Goal: Task Accomplishment & Management: Manage account settings

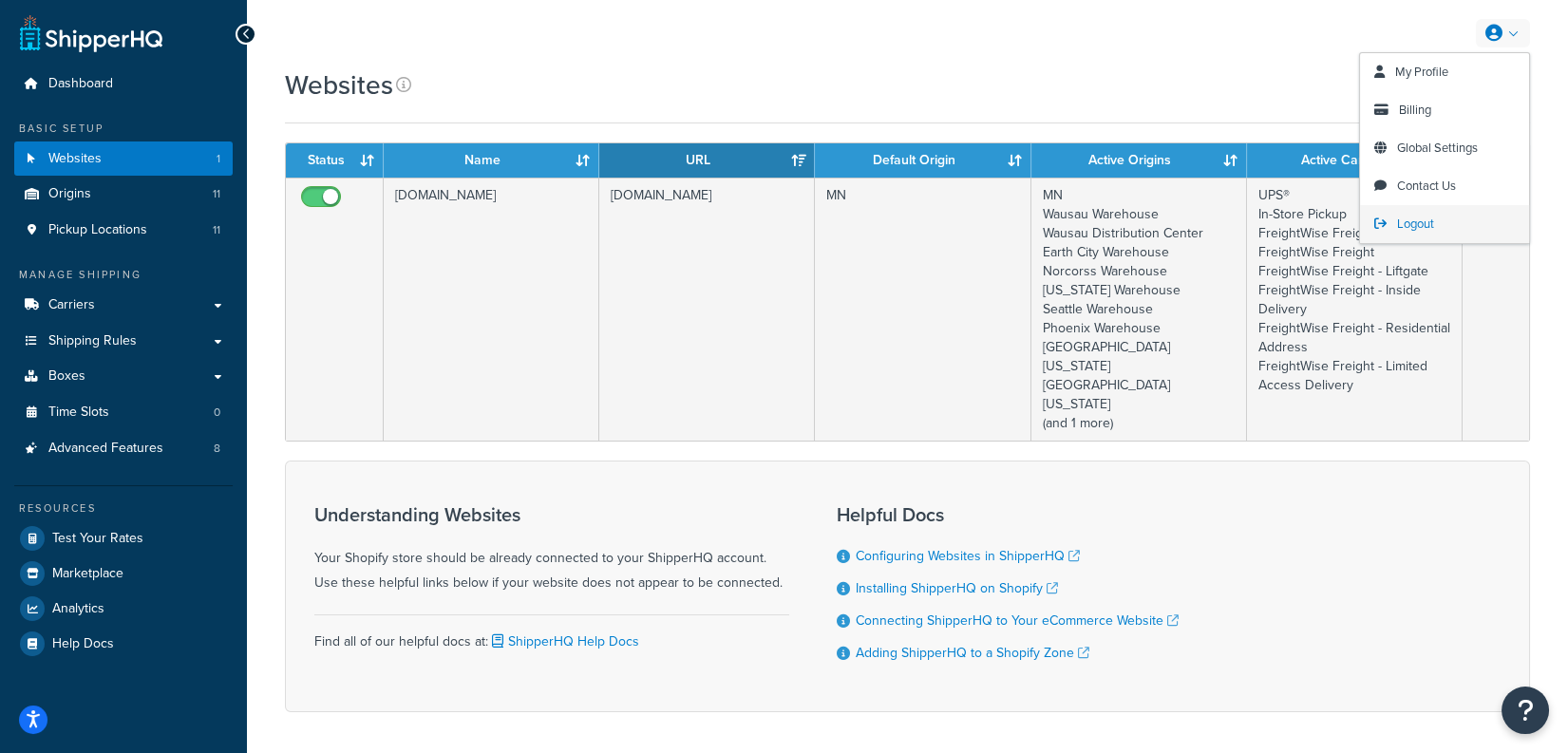
click at [1415, 226] on span "Logout" at bounding box center [1416, 224] width 37 height 18
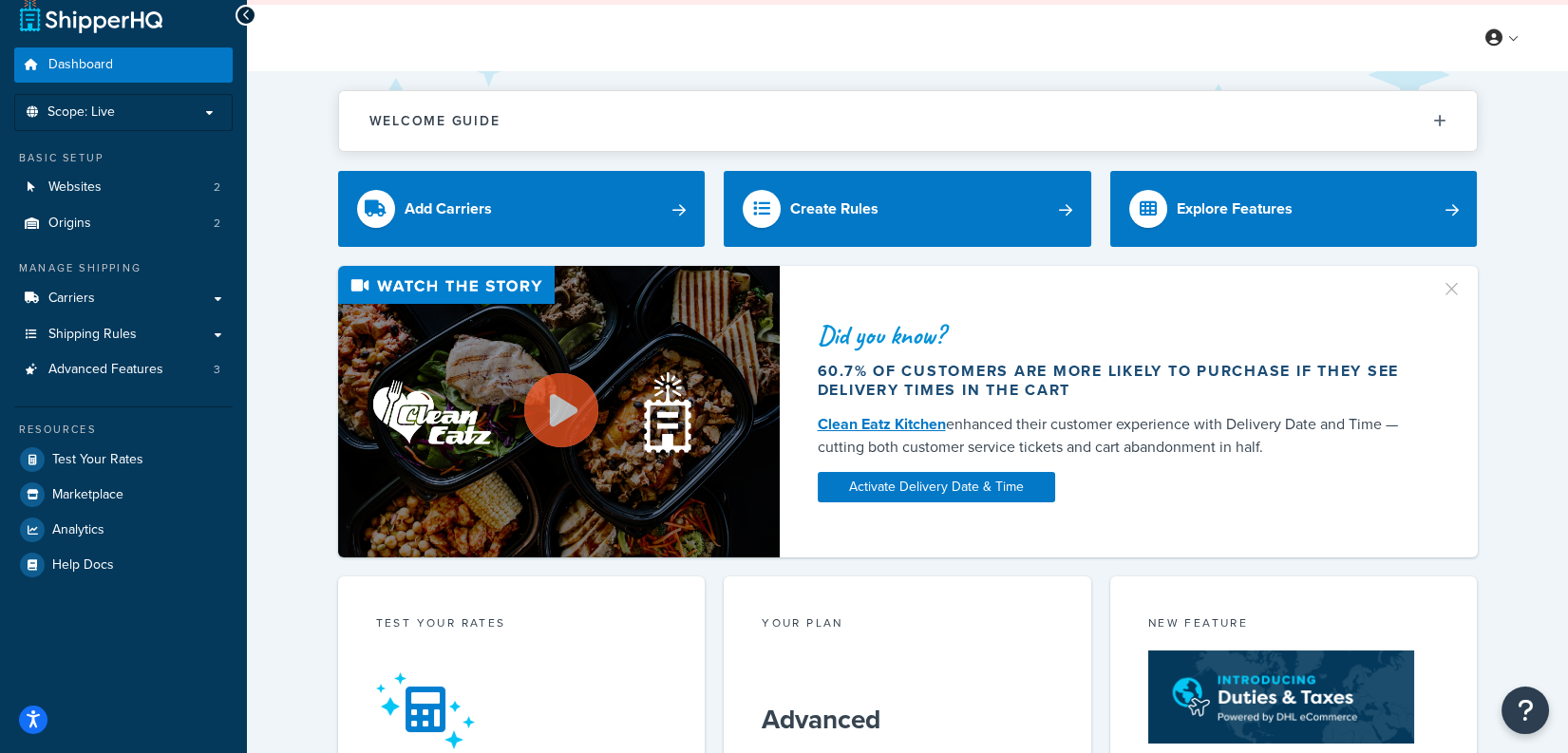
scroll to position [19, 0]
click at [157, 337] on link "Shipping Rules" at bounding box center [123, 334] width 218 height 35
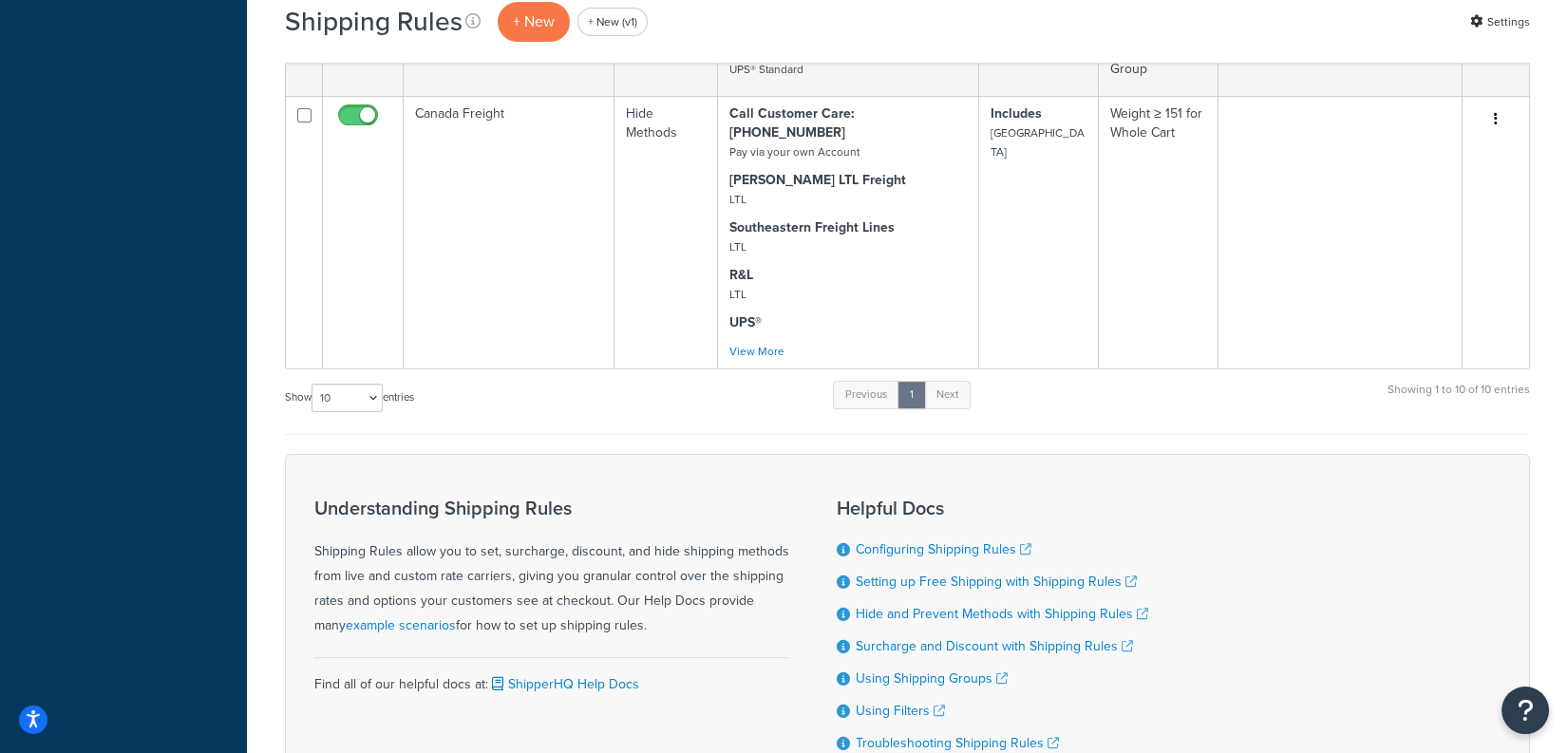
scroll to position [1510, 0]
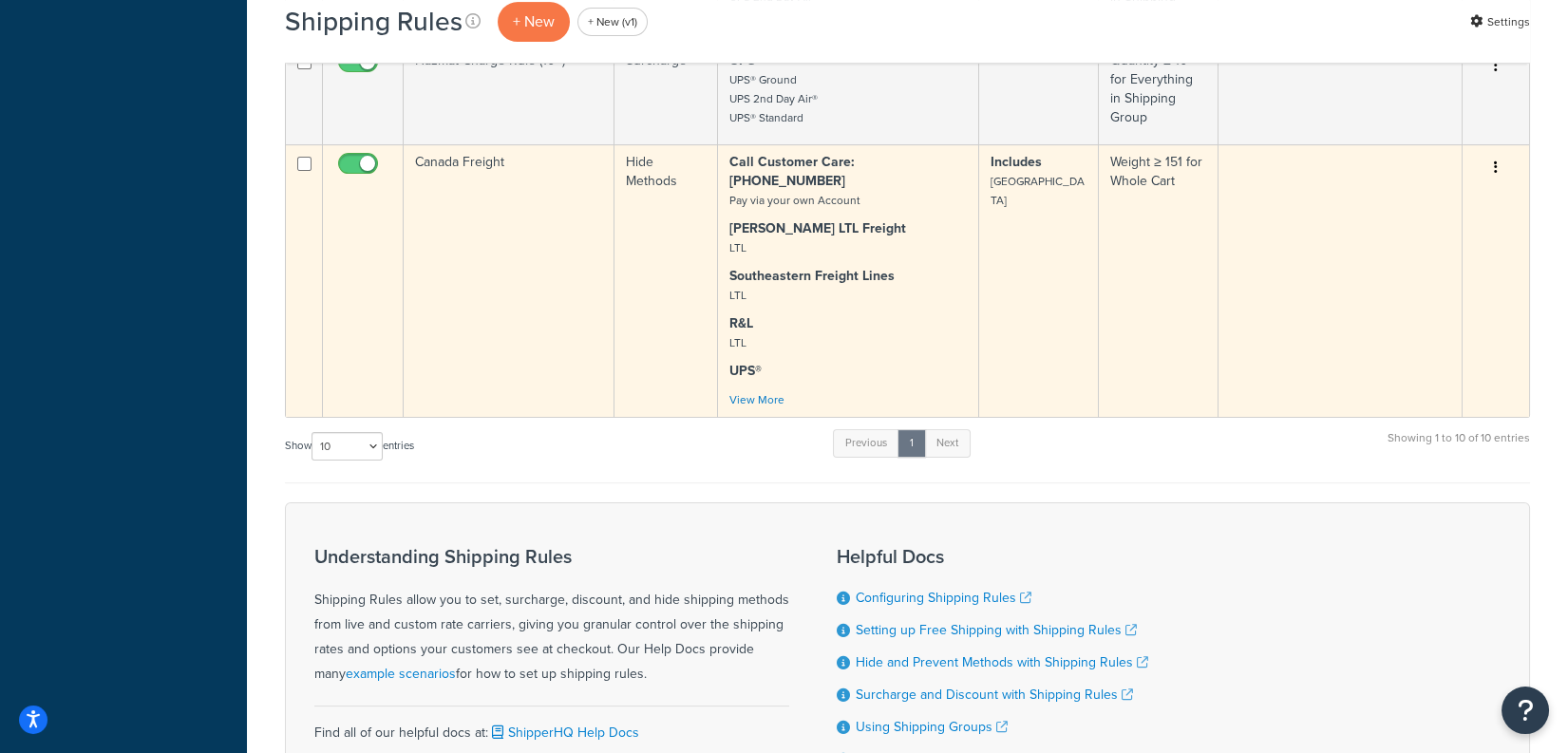
click at [474, 244] on td "Canada Freight" at bounding box center [509, 281] width 211 height 273
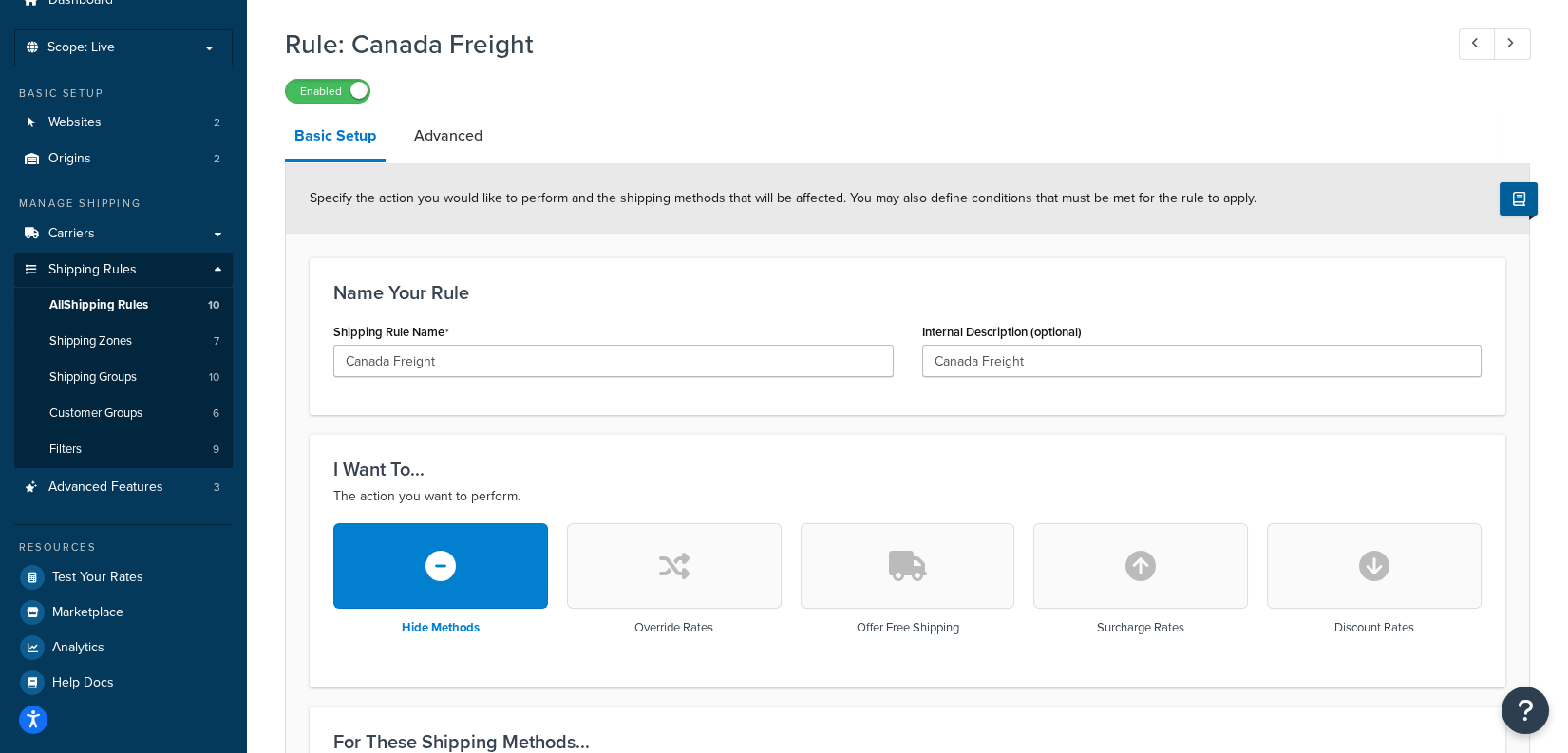
scroll to position [80, 0]
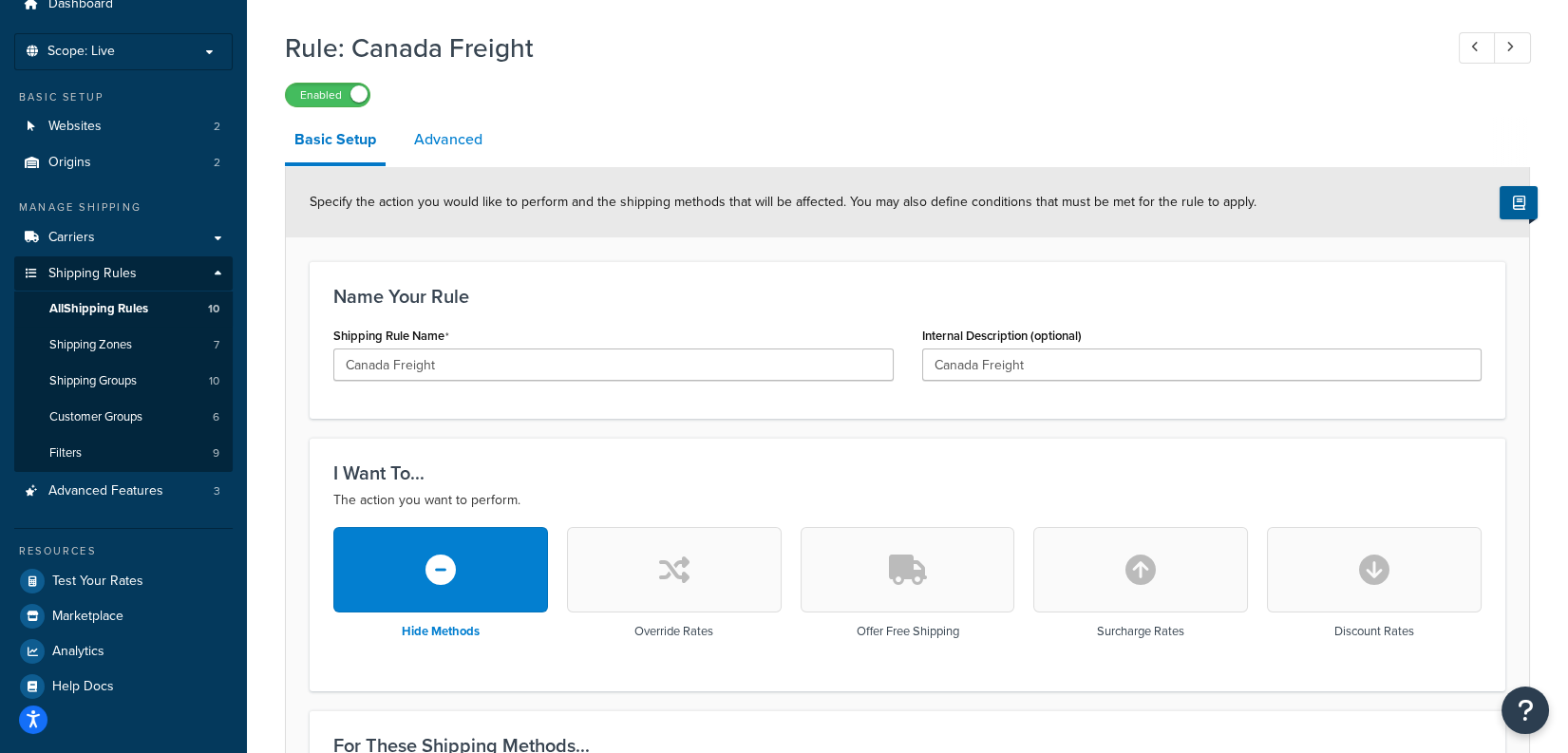
click at [440, 138] on link "Advanced" at bounding box center [448, 139] width 88 height 46
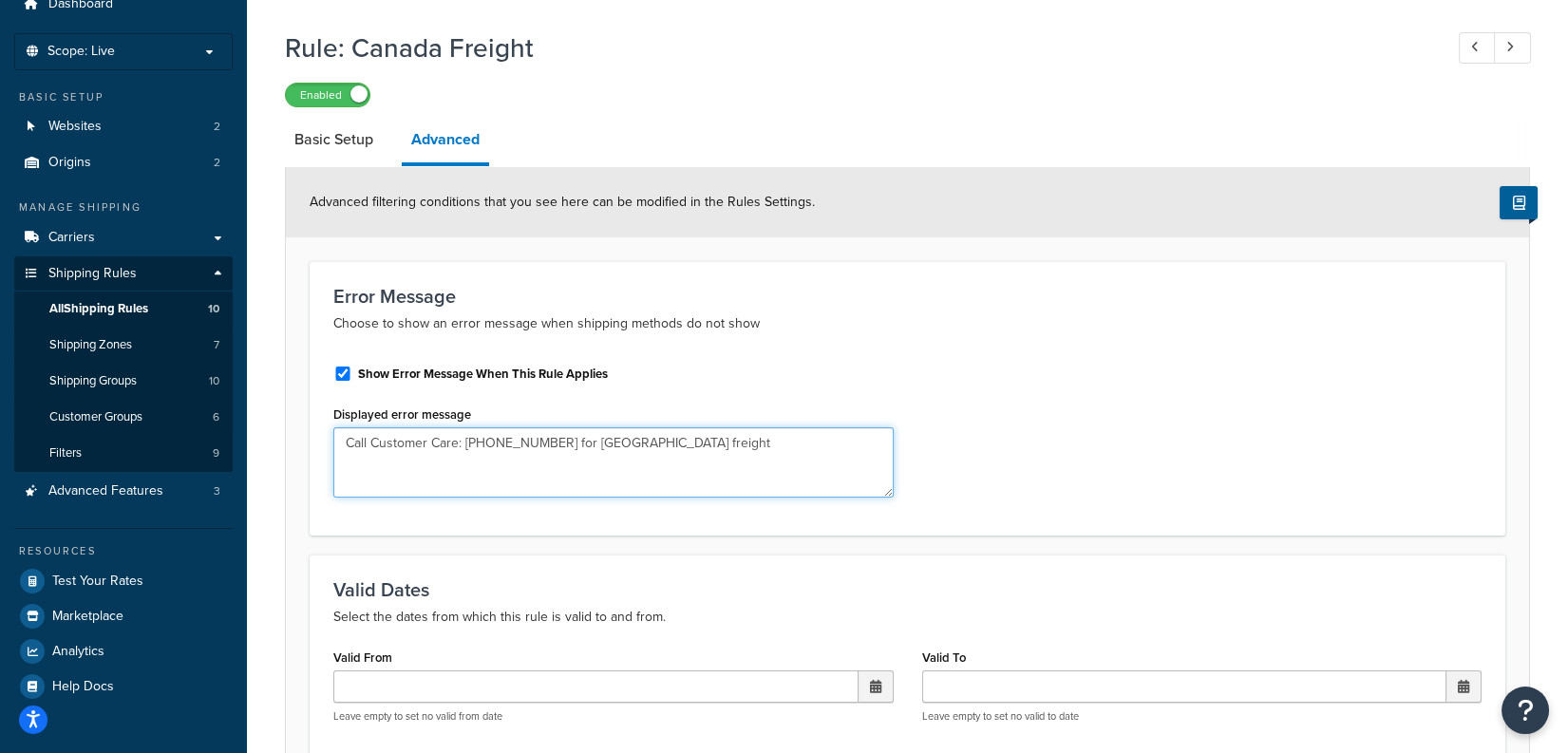
click at [748, 429] on textarea "Call Customer Care: 512-668-9918 for Canada freight" at bounding box center [614, 462] width 561 height 71
